Goal: Find contact information: Find contact information

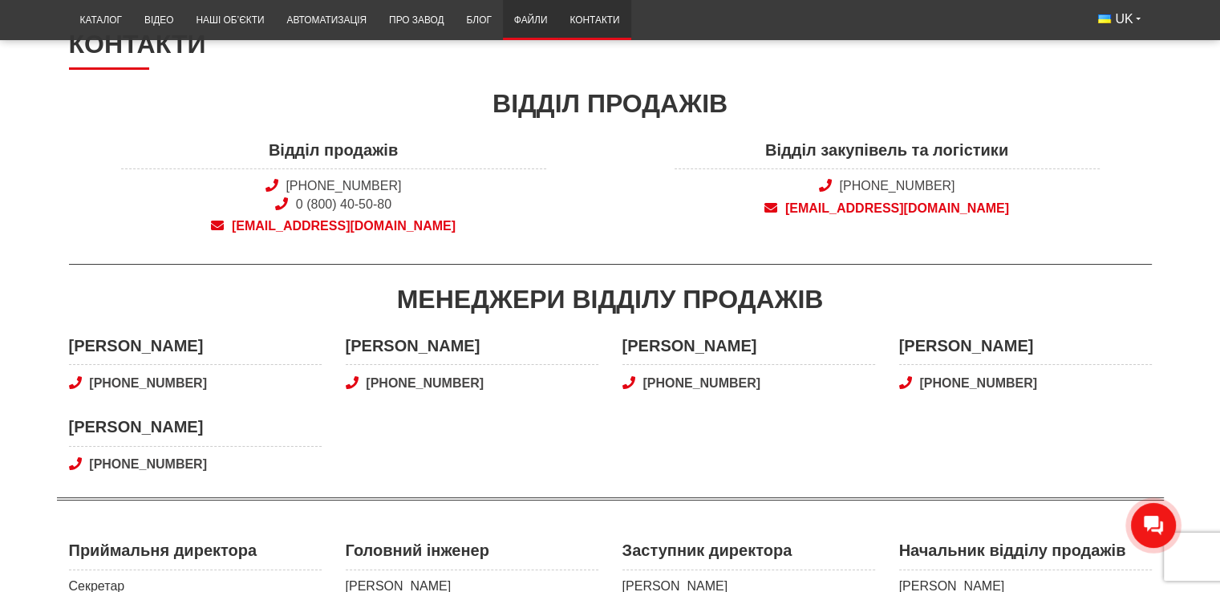
scroll to position [160, 0]
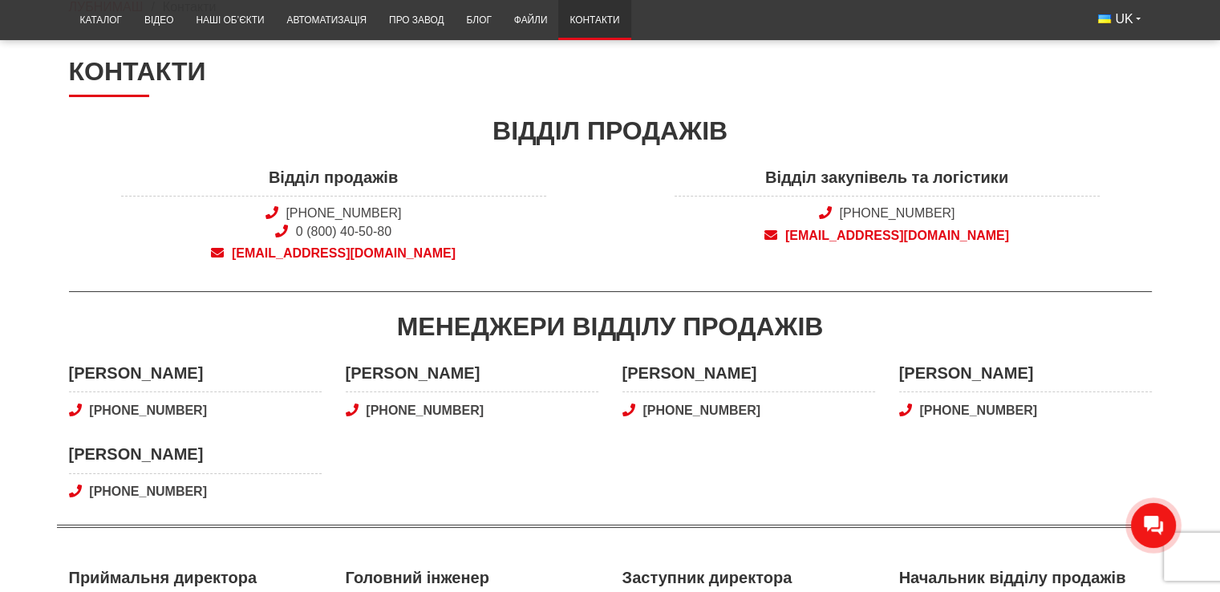
click at [481, 225] on span "[PHONE_NUMBER] 0 (800) 40-50-80" at bounding box center [333, 222] width 425 height 36
click at [529, 132] on div "Відділ продажів" at bounding box center [610, 131] width 1083 height 36
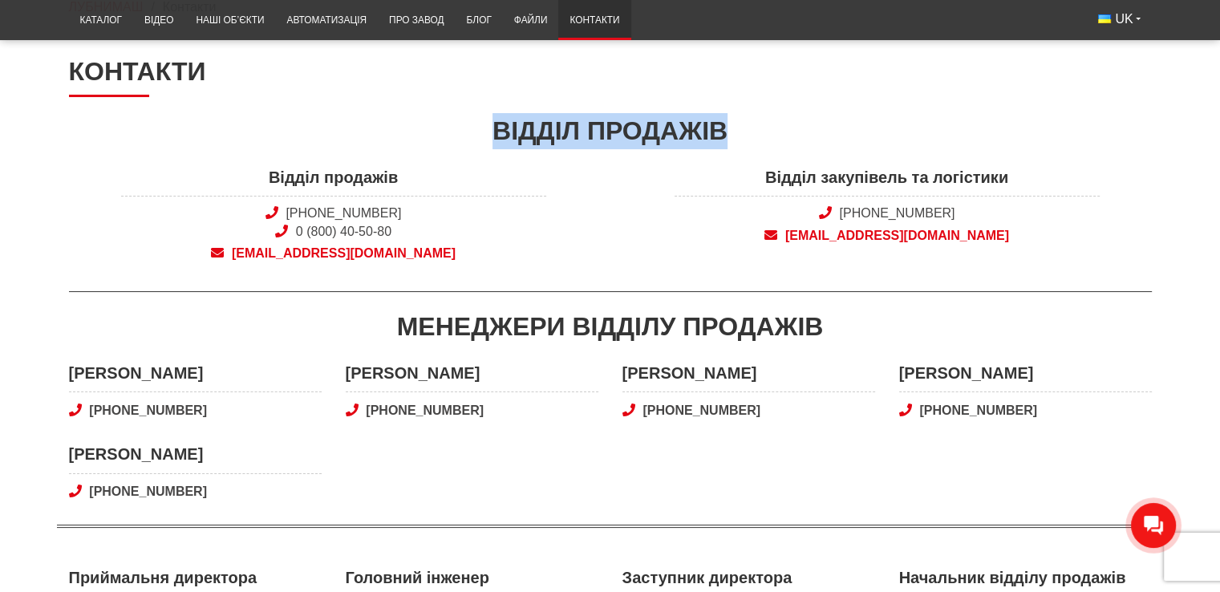
drag, startPoint x: 498, startPoint y: 129, endPoint x: 739, endPoint y: 127, distance: 241.4
click at [739, 127] on div "Відділ продажів" at bounding box center [610, 131] width 1083 height 36
click at [714, 132] on div "Відділ продажів" at bounding box center [610, 131] width 1083 height 36
drag, startPoint x: 728, startPoint y: 131, endPoint x: 496, endPoint y: 131, distance: 232.5
click at [496, 131] on div "Відділ продажів" at bounding box center [610, 131] width 1083 height 36
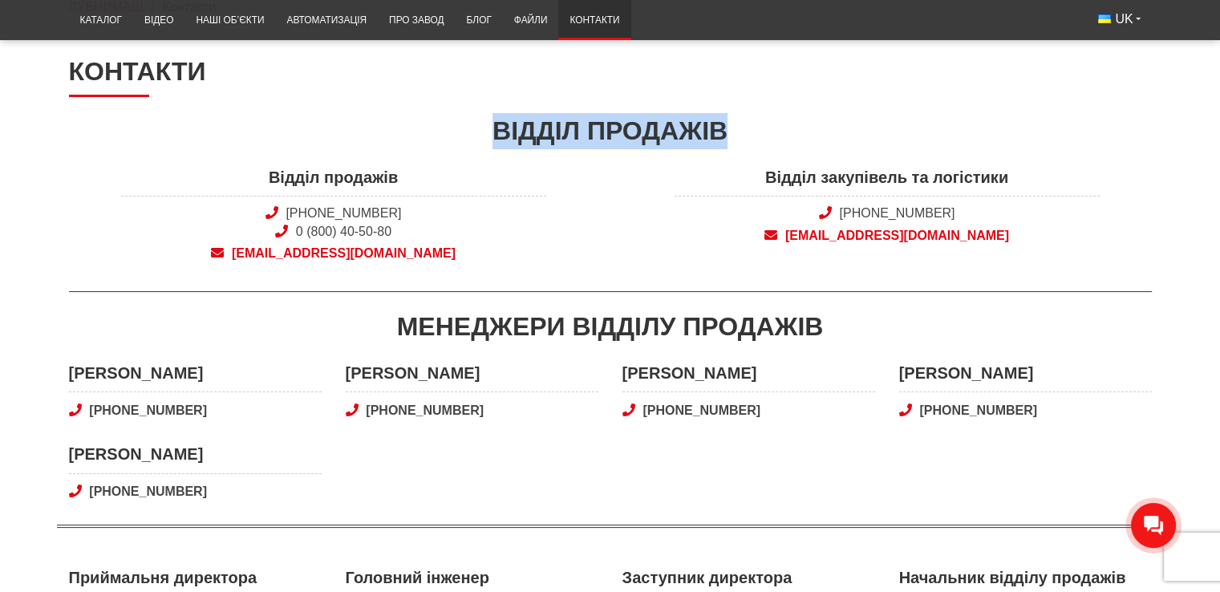
click at [504, 131] on div "Відділ продажів" at bounding box center [610, 131] width 1083 height 36
click at [508, 130] on div "Відділ продажів" at bounding box center [610, 131] width 1083 height 36
drag, startPoint x: 499, startPoint y: 130, endPoint x: 730, endPoint y: 133, distance: 231.8
click at [730, 133] on div "Відділ продажів" at bounding box center [610, 131] width 1083 height 36
